Goal: Transaction & Acquisition: Book appointment/travel/reservation

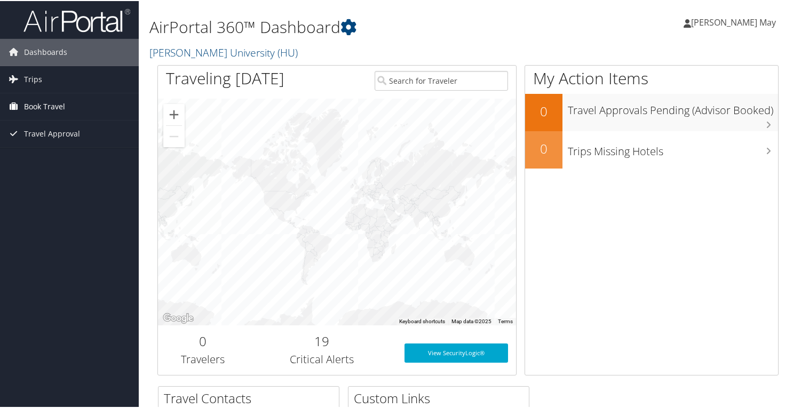
click at [50, 93] on span "Book Travel" at bounding box center [44, 105] width 41 height 27
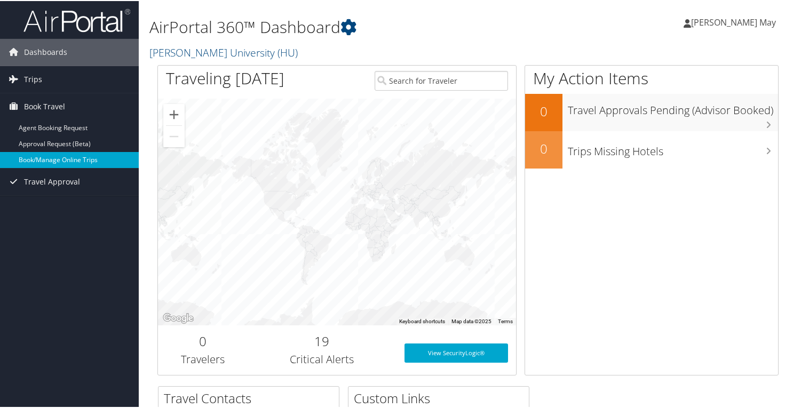
click at [43, 152] on link "Book/Manage Online Trips" at bounding box center [69, 159] width 139 height 16
